Goal: Check status: Check status

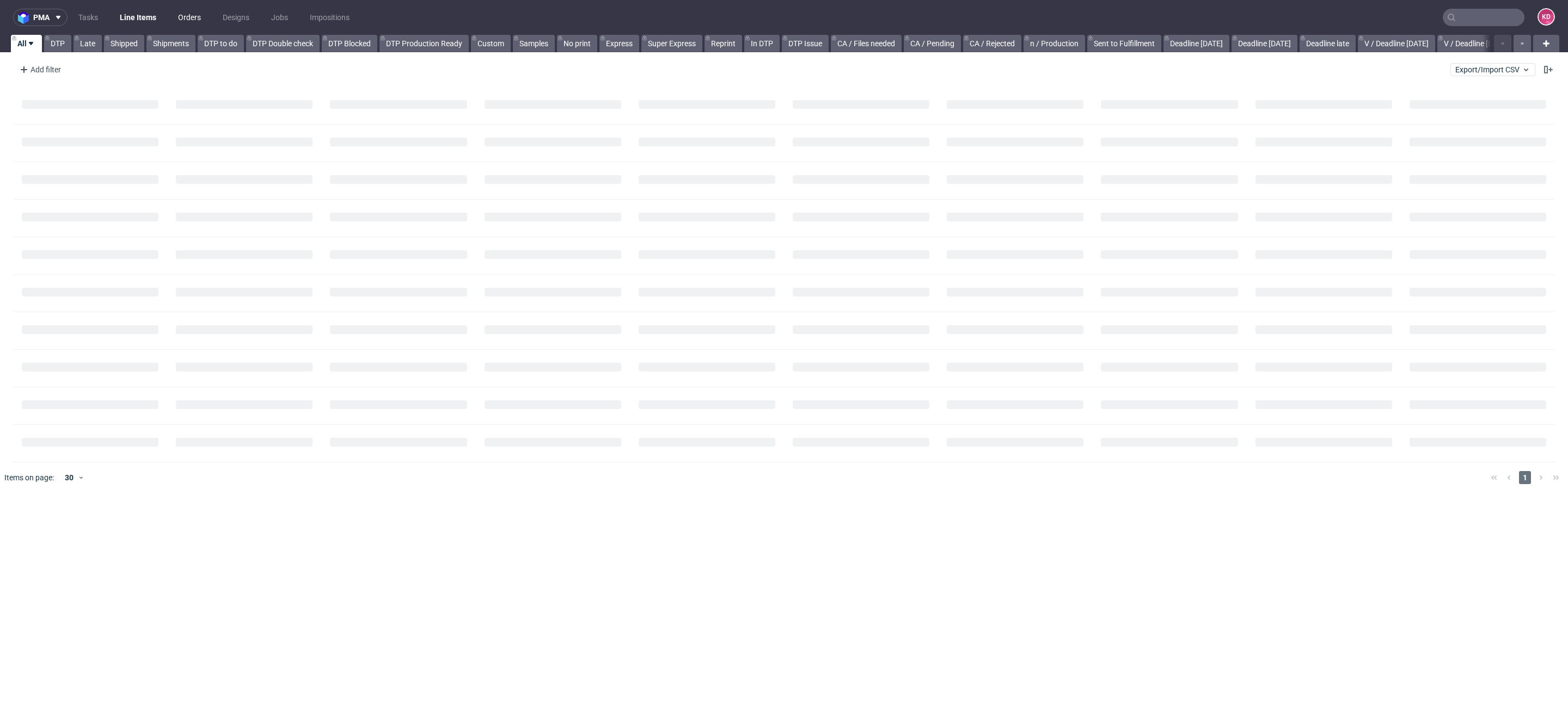
click at [191, 18] on link "Orders" at bounding box center [189, 18] width 36 height 18
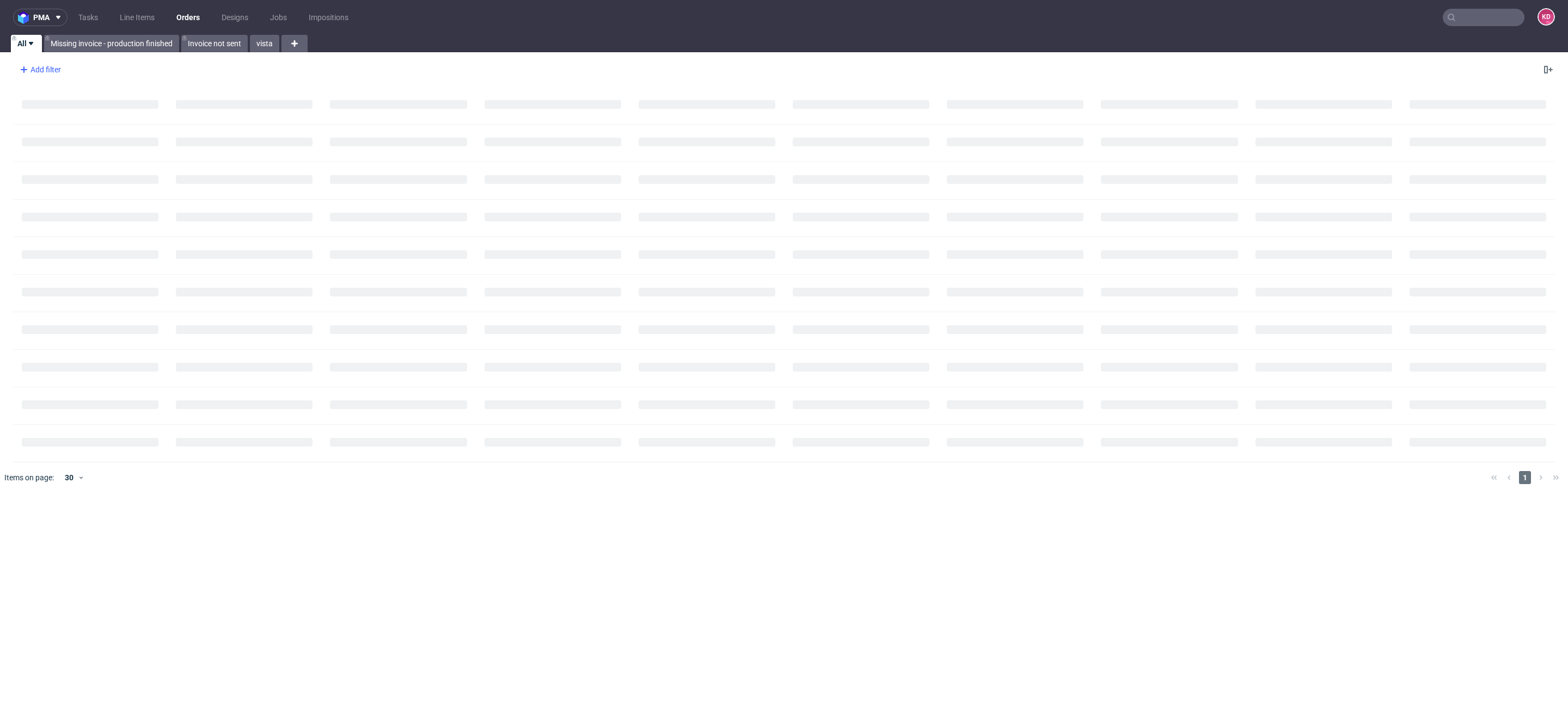
click at [61, 72] on div "Add filter" at bounding box center [39, 69] width 48 height 18
click at [67, 98] on input "text" at bounding box center [85, 94] width 131 height 18
type input "sales"
click at [60, 123] on span "Sales Channel" at bounding box center [49, 116] width 59 height 15
click at [72, 121] on input "text" at bounding box center [85, 118] width 131 height 18
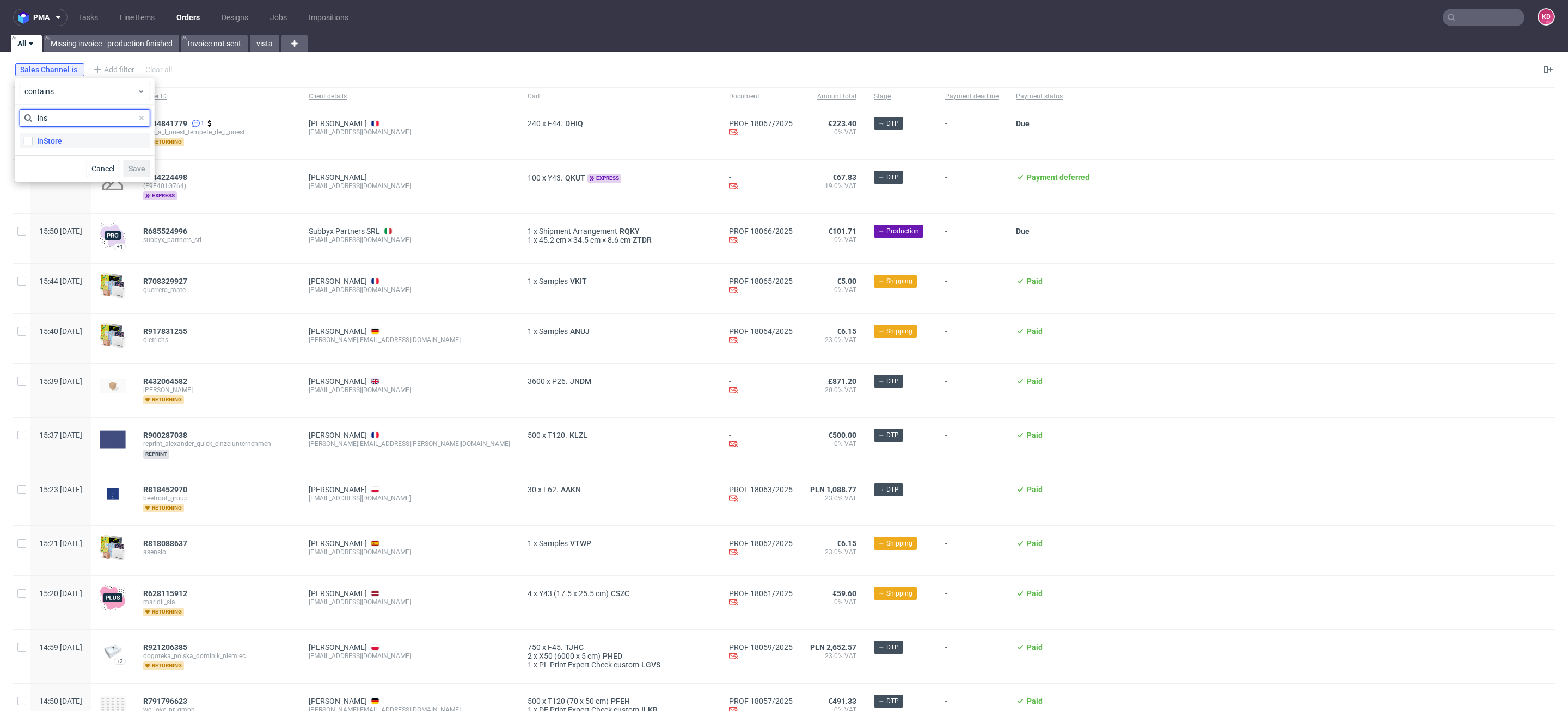
type input "ins"
click at [75, 136] on label "InStore" at bounding box center [85, 140] width 131 height 15
click at [33, 137] on input "InStore" at bounding box center [29, 141] width 9 height 9
checkbox input "true"
click at [132, 165] on span "Save" at bounding box center [137, 169] width 17 height 7
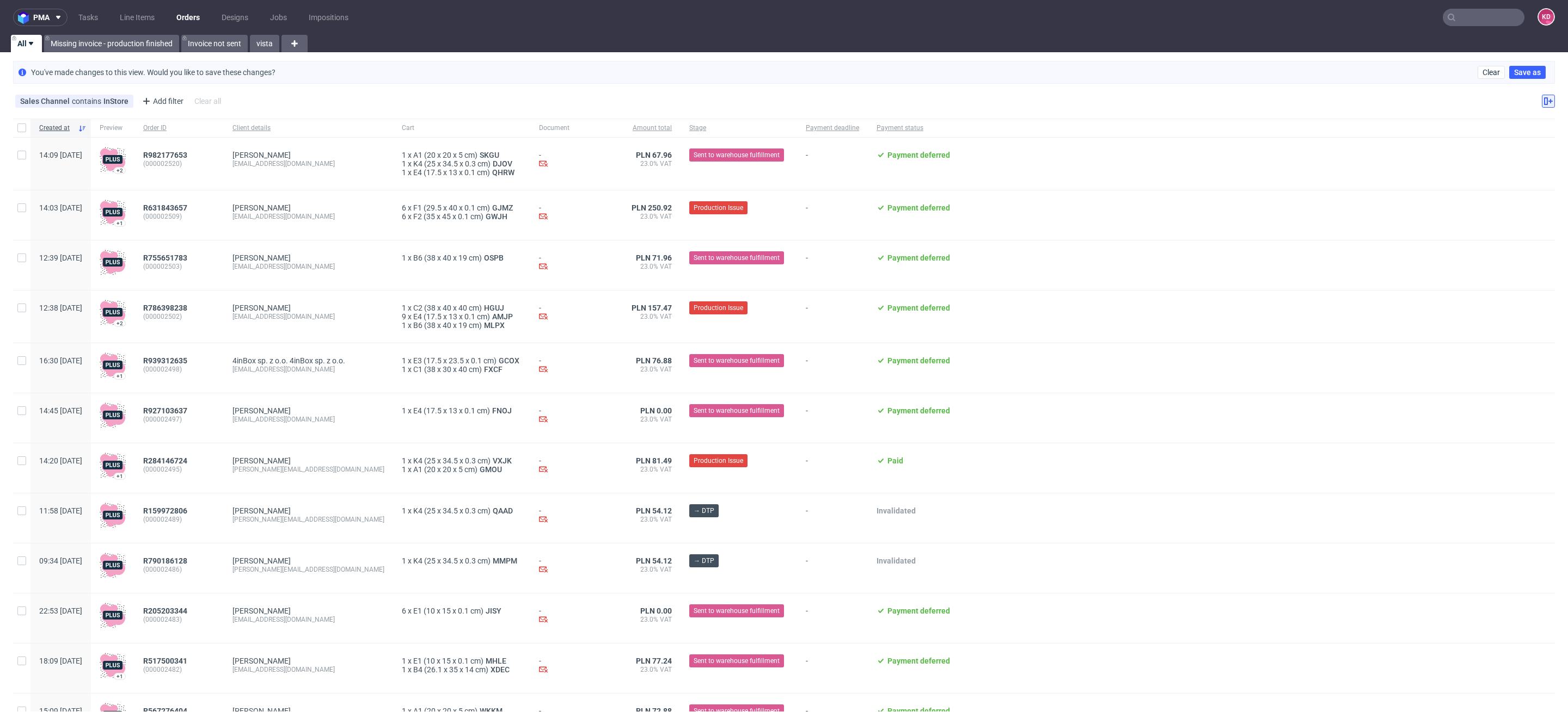
click at [1544, 101] on icon at bounding box center [1548, 102] width 9 height 9
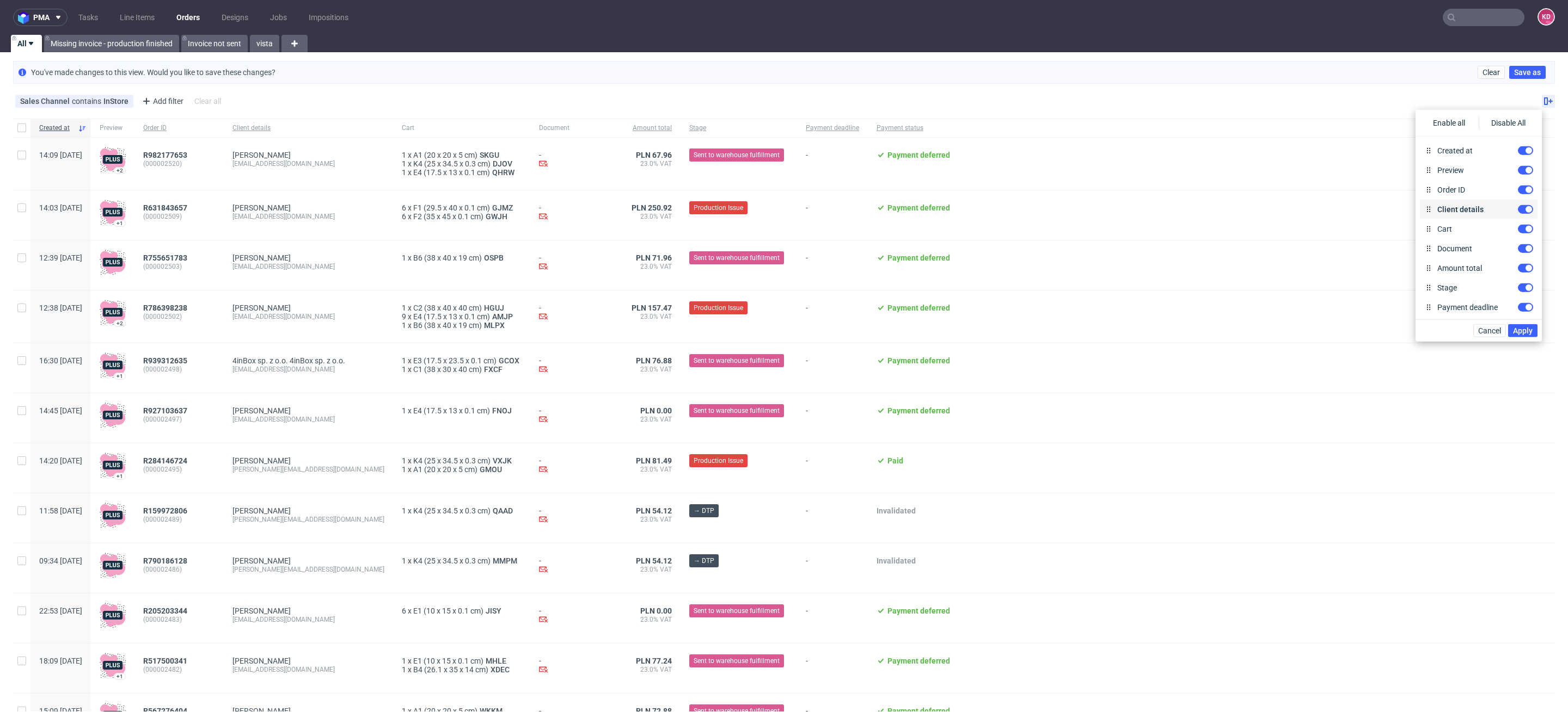
scroll to position [276, 0]
click at [1525, 164] on input "Order status" at bounding box center [1526, 169] width 15 height 9
checkbox input "true"
click at [1529, 332] on span "Apply" at bounding box center [1523, 330] width 20 height 7
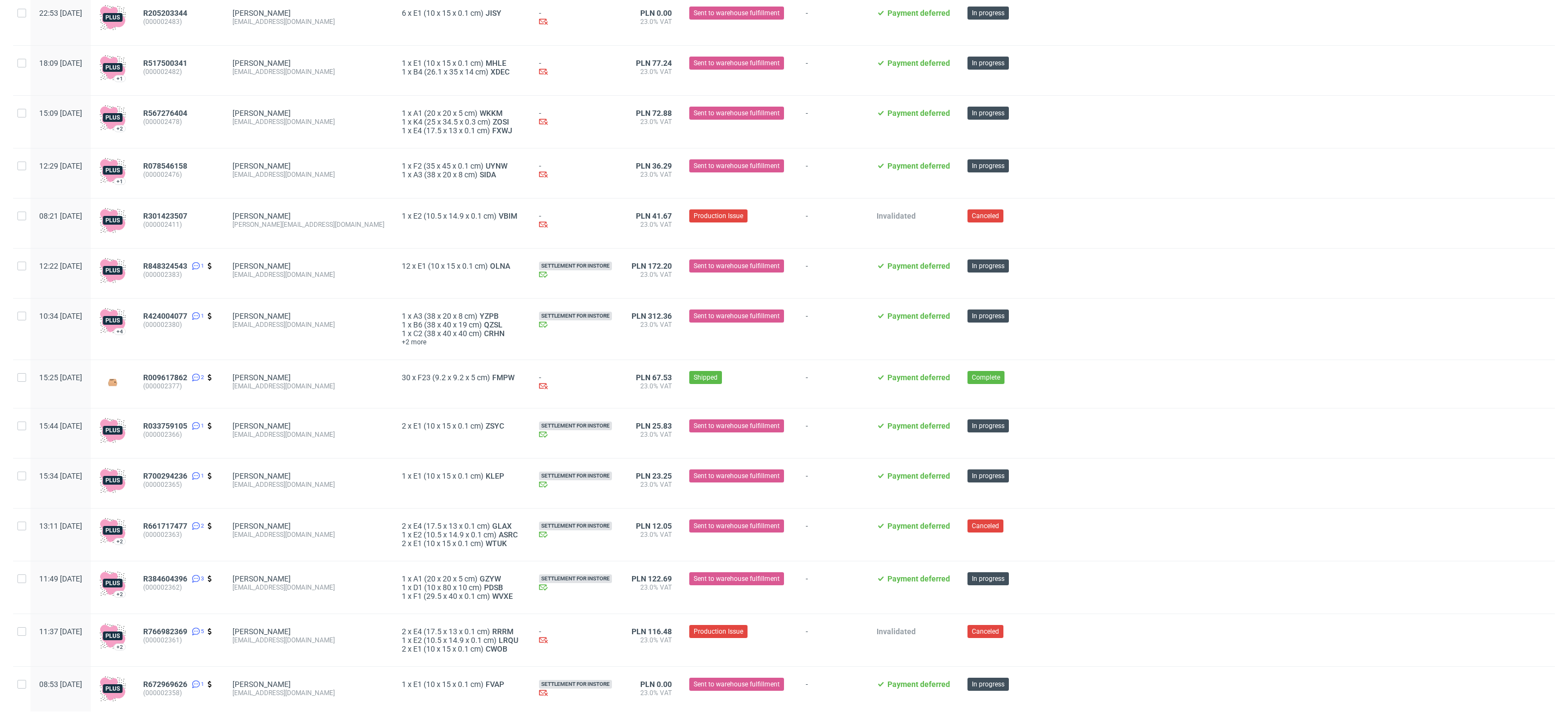
scroll to position [0, 0]
